Goal: Book appointment/travel/reservation

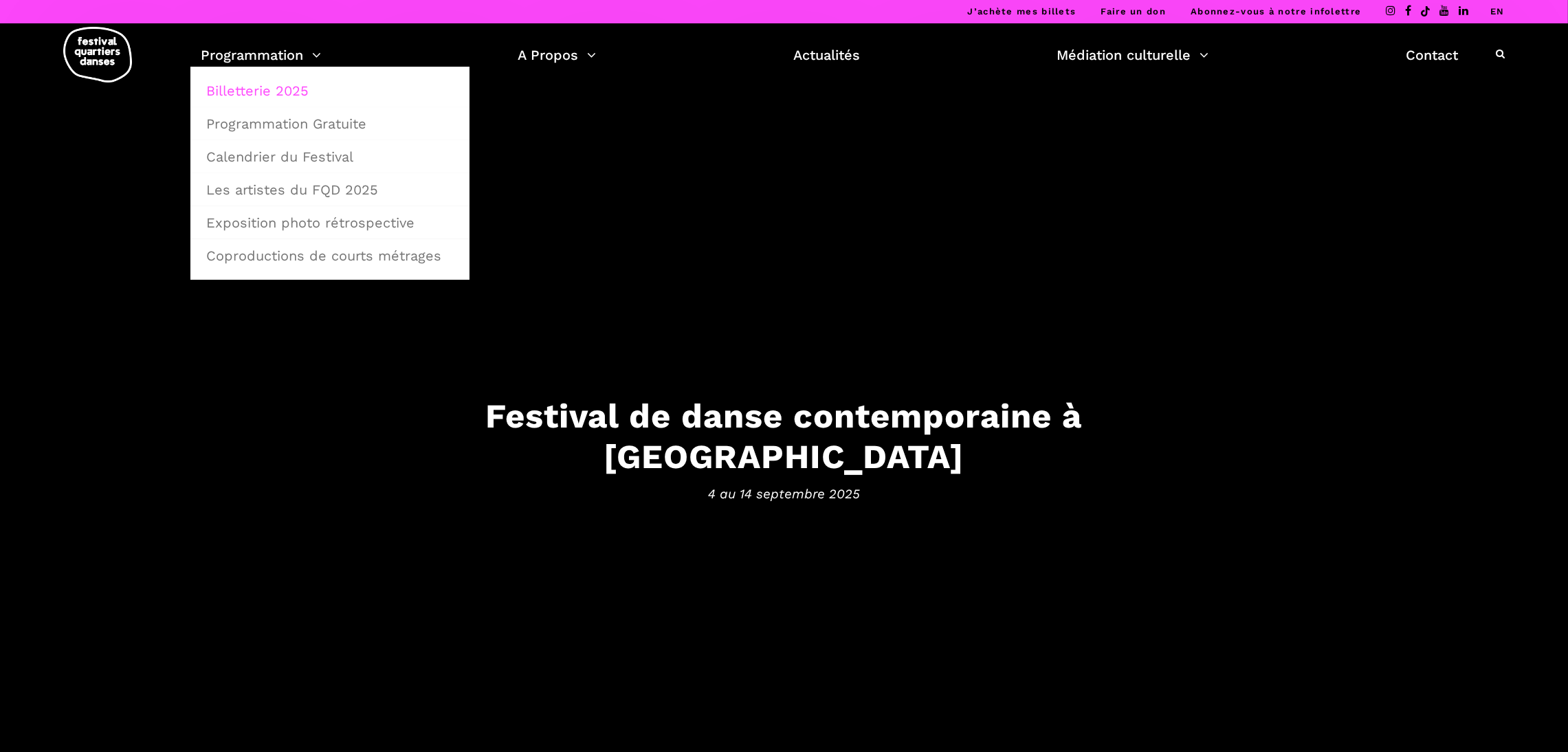
click at [299, 95] on link "Billetterie 2025" at bounding box center [331, 90] width 264 height 31
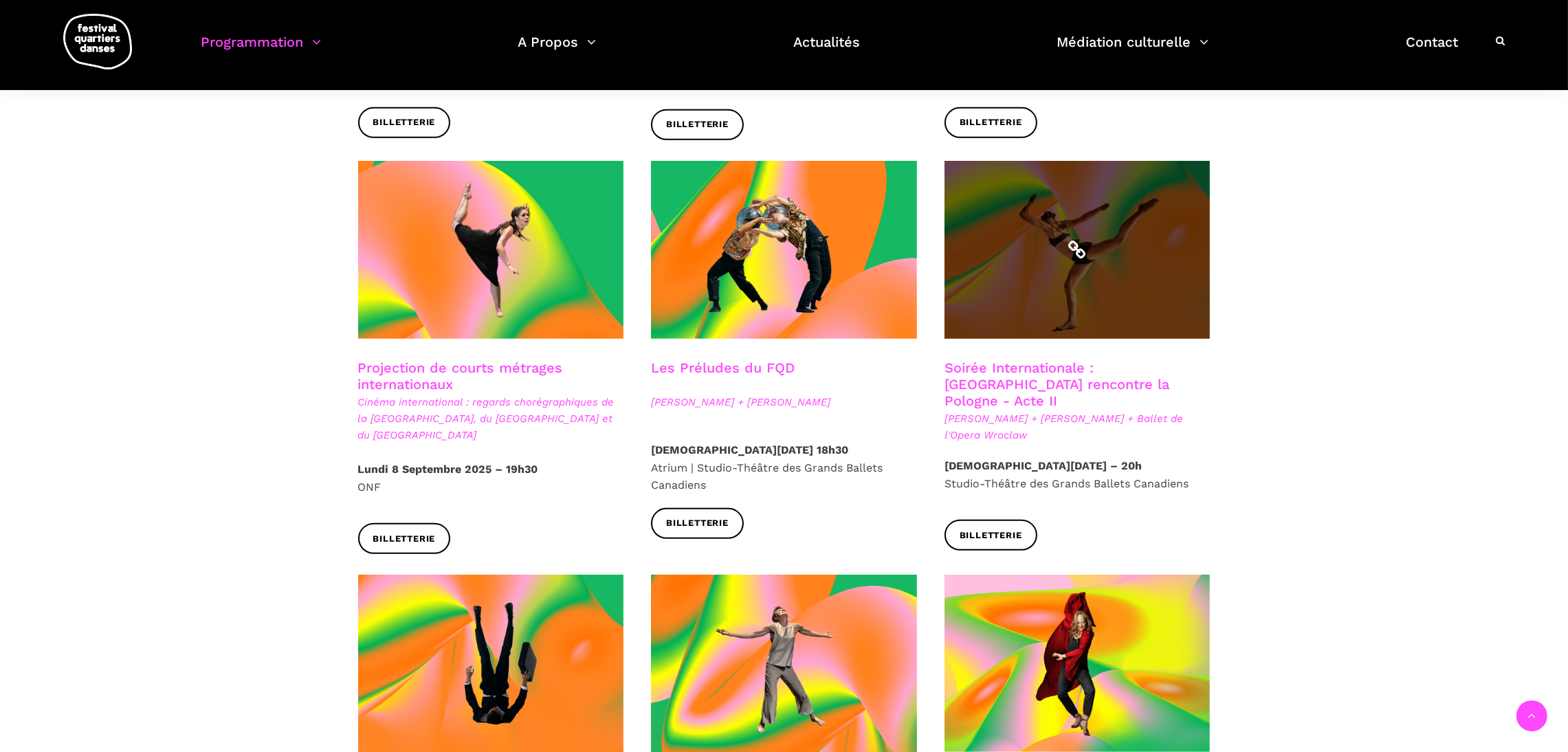
scroll to position [1085, 0]
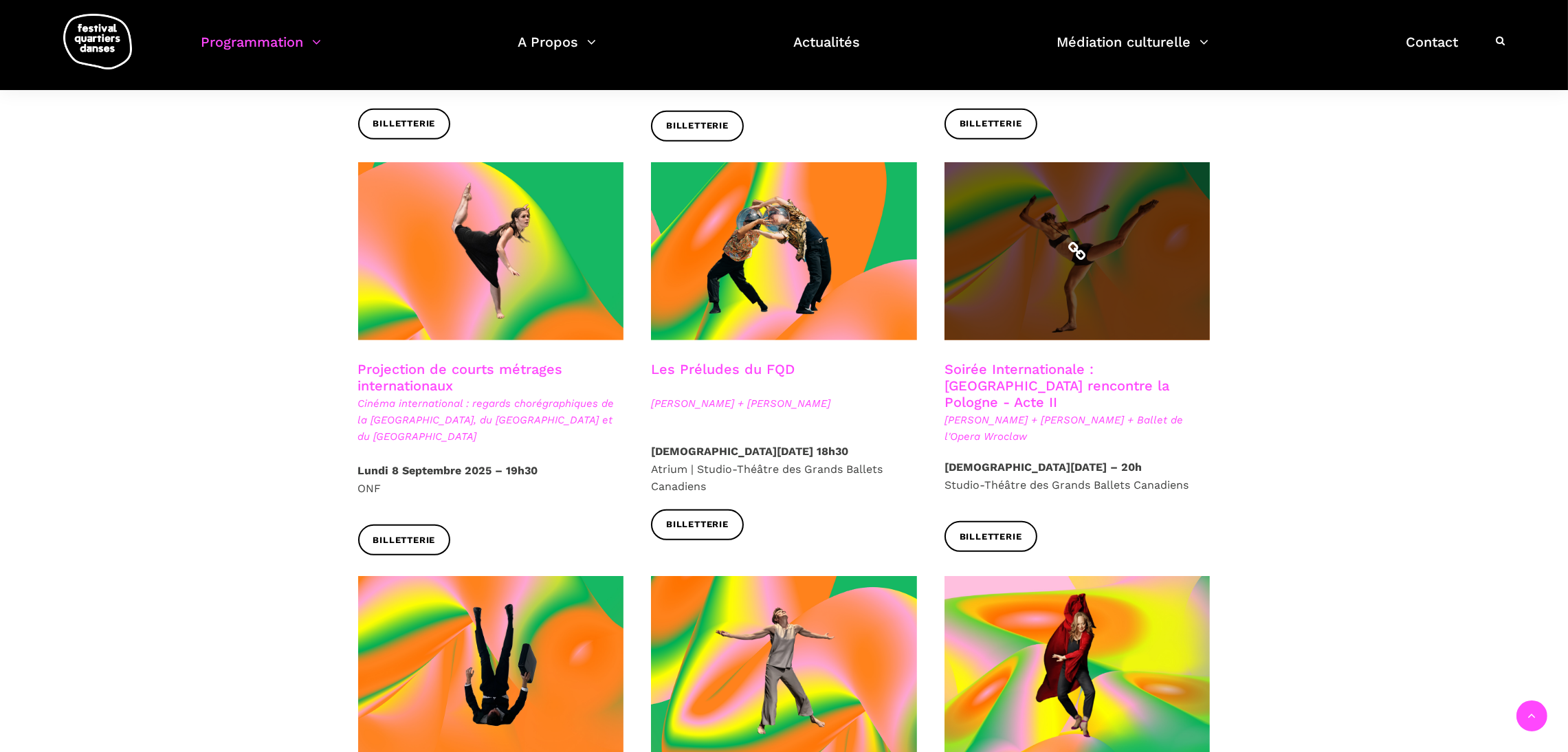
click at [1173, 279] on span at bounding box center [1078, 251] width 266 height 179
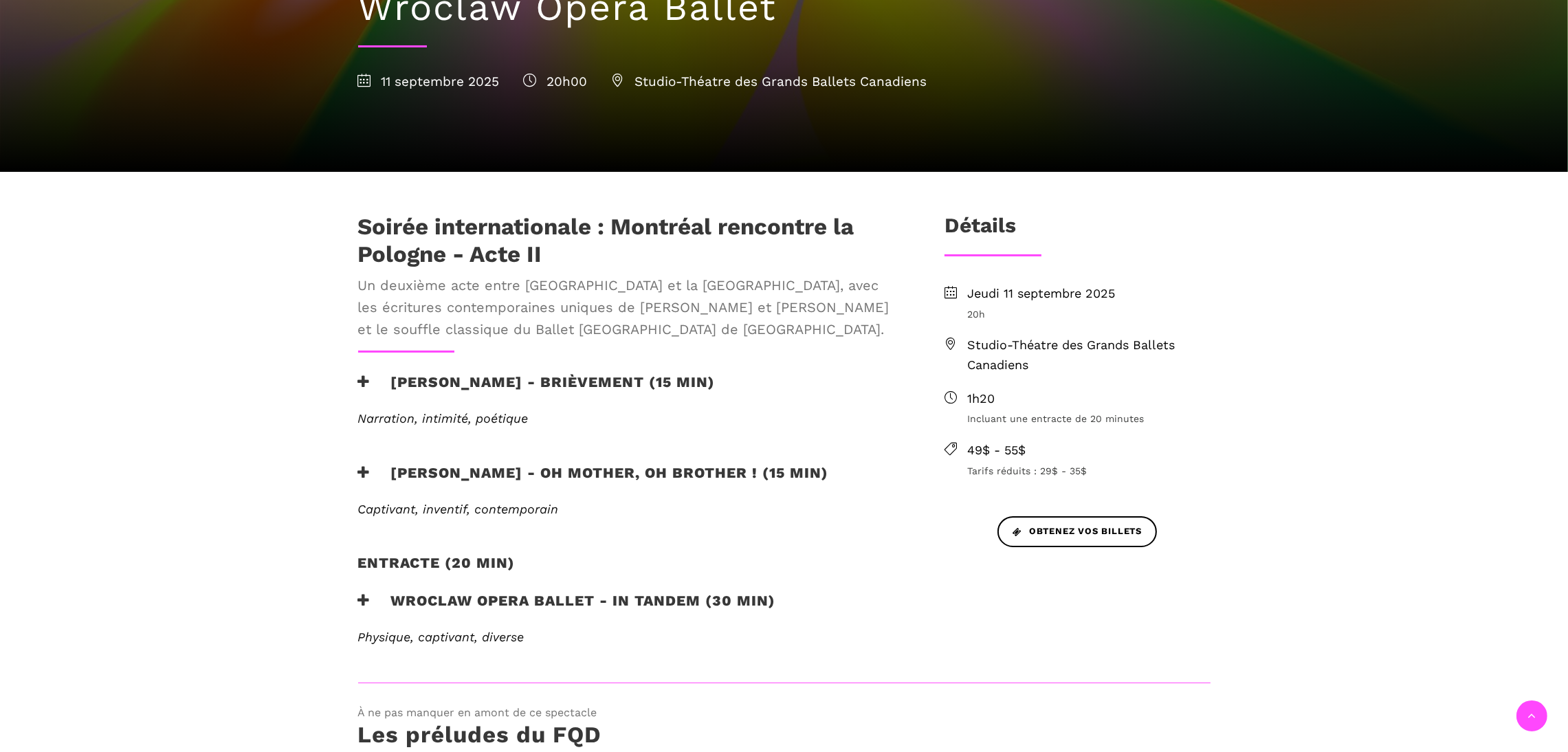
scroll to position [284, 0]
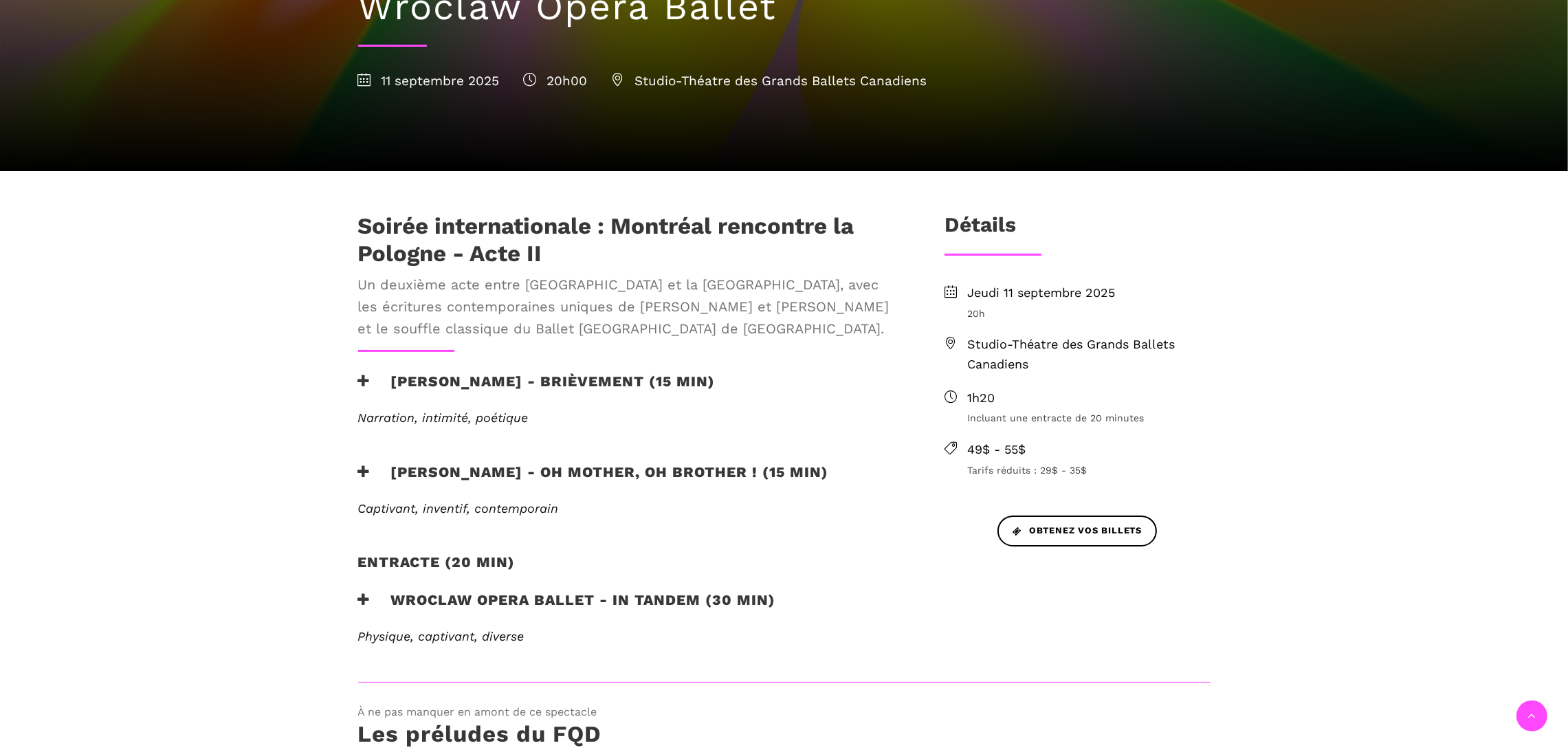
click at [694, 472] on h3 "[PERSON_NAME] - Oh mother, oh brother ! (15 min)" at bounding box center [593, 481] width 471 height 34
